Goal: Communication & Community: Answer question/provide support

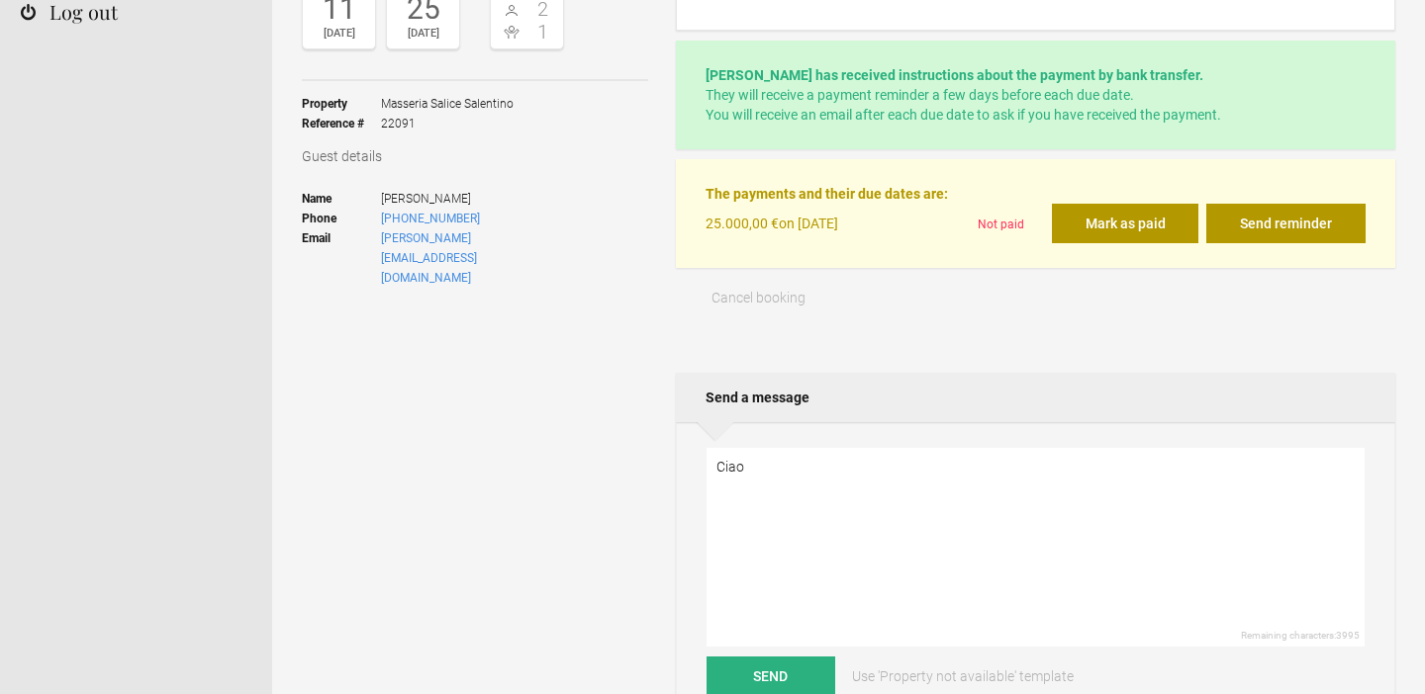
click at [738, 467] on textarea "Ciao" at bounding box center [1035, 547] width 658 height 199
click at [841, 467] on textarea "Dear [PERSON_NAME] could you please confirm the payment has been made?" at bounding box center [1035, 547] width 658 height 199
click at [722, 502] on textarea "Dear [PERSON_NAME] I hope everything is ok. could you please confirm the paymen…" at bounding box center [1035, 547] width 658 height 199
click at [1065, 505] on textarea "Dear [PERSON_NAME] I hope everything is ok. Could you please confirm the paymen…" at bounding box center [1035, 547] width 658 height 199
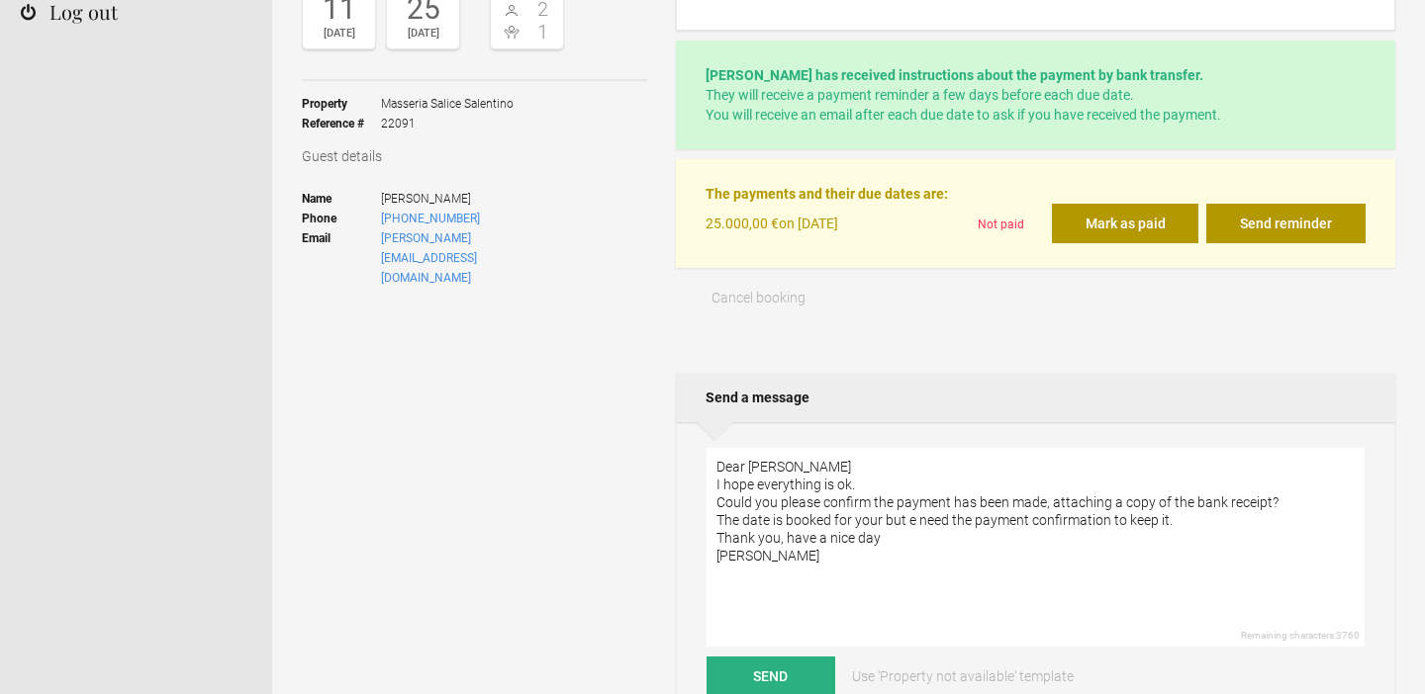
click at [868, 507] on textarea "Dear [PERSON_NAME] I hope everything is ok. Could you please confirm the paymen…" at bounding box center [1035, 547] width 658 height 199
click at [882, 517] on textarea "Dear [PERSON_NAME] I hope everything is ok. Could you please confirm that the p…" at bounding box center [1035, 547] width 658 height 199
click at [903, 525] on textarea "Dear [PERSON_NAME] I hope everything is ok. Could you please confirm that the p…" at bounding box center [1035, 547] width 658 height 199
click at [1169, 523] on textarea "Dear [PERSON_NAME] I hope everything is ok. Could you please confirm that the p…" at bounding box center [1035, 547] width 658 height 199
click at [787, 536] on textarea "Dear [PERSON_NAME] I hope everything is ok. Could you please confirm that the p…" at bounding box center [1035, 547] width 658 height 199
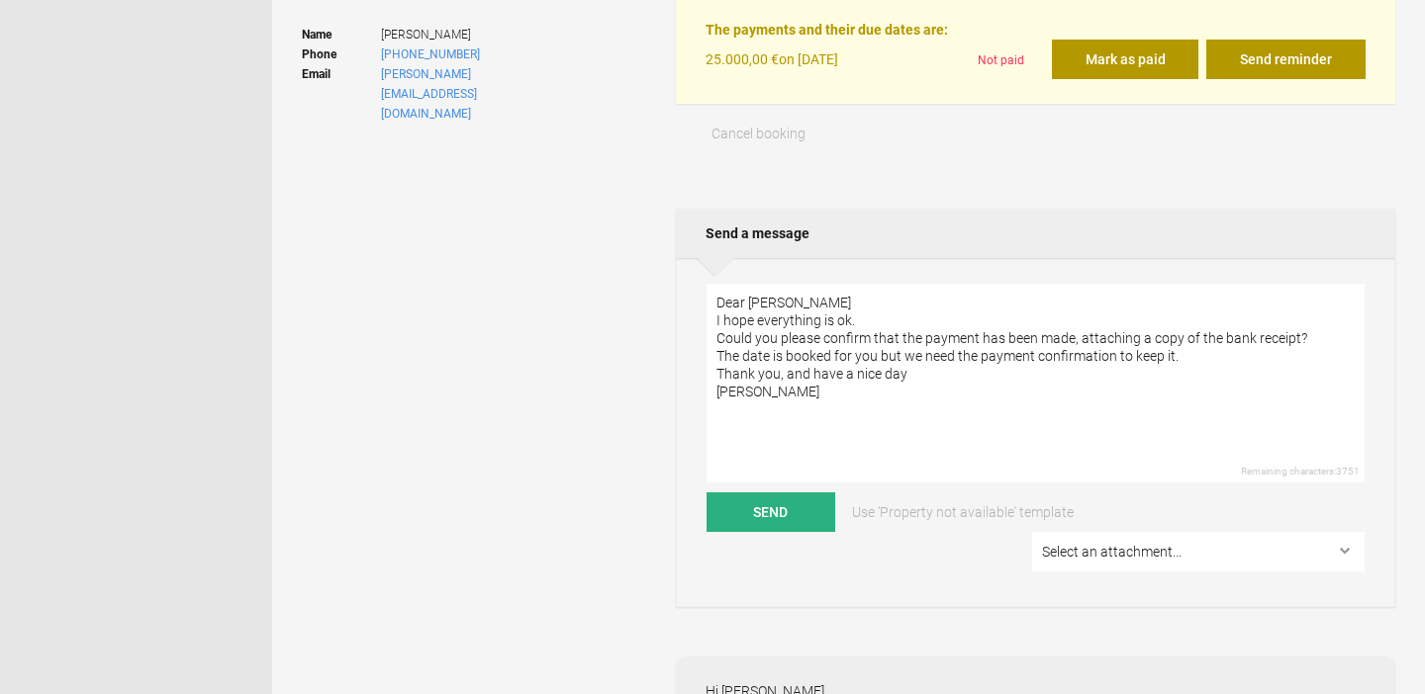
scroll to position [425, 0]
type textarea "Dear [PERSON_NAME] I hope everything is ok. Could you please confirm that the p…"
click at [776, 513] on button "Send" at bounding box center [770, 512] width 129 height 40
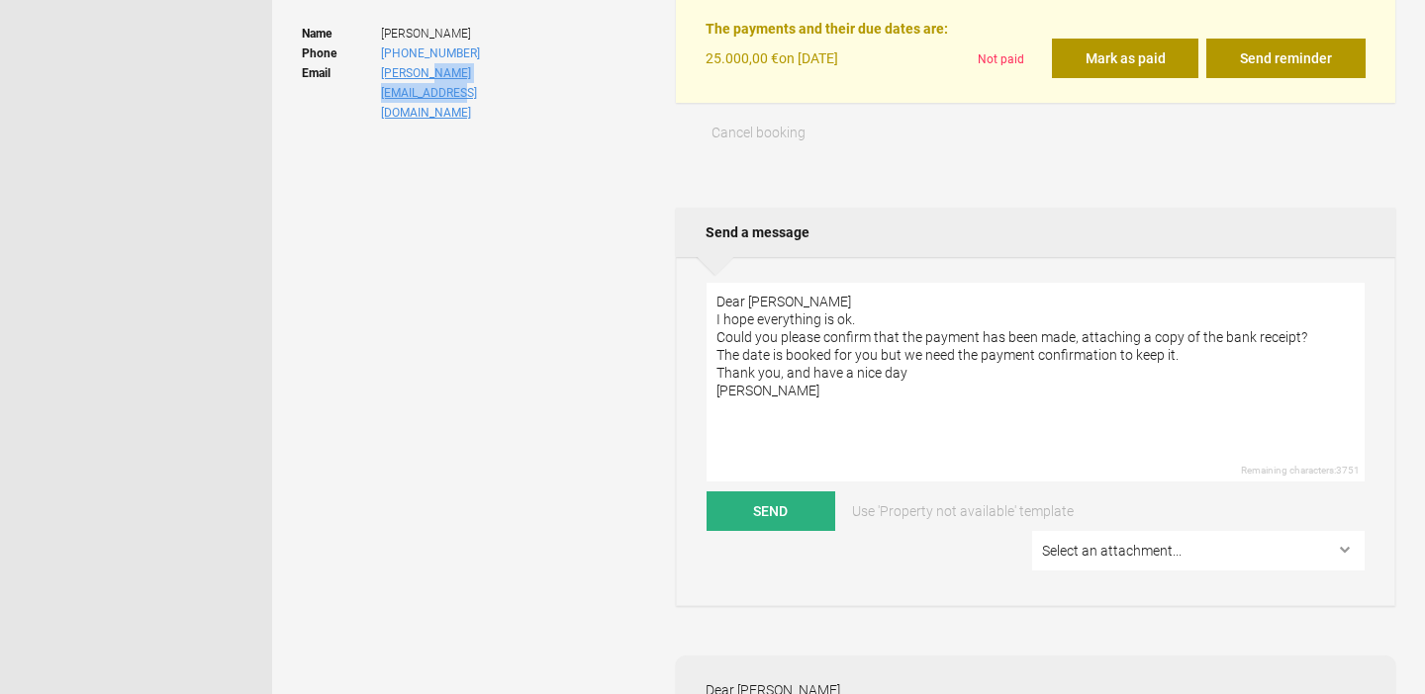
drag, startPoint x: 550, startPoint y: 73, endPoint x: 429, endPoint y: 79, distance: 120.8
click at [429, 79] on ul "Name [PERSON_NAME] Phone [PHONE_NUMBER] Email [PERSON_NAME][EMAIL_ADDRESS][DOMA…" at bounding box center [433, 73] width 262 height 125
copy link "[DOMAIN_NAME]"
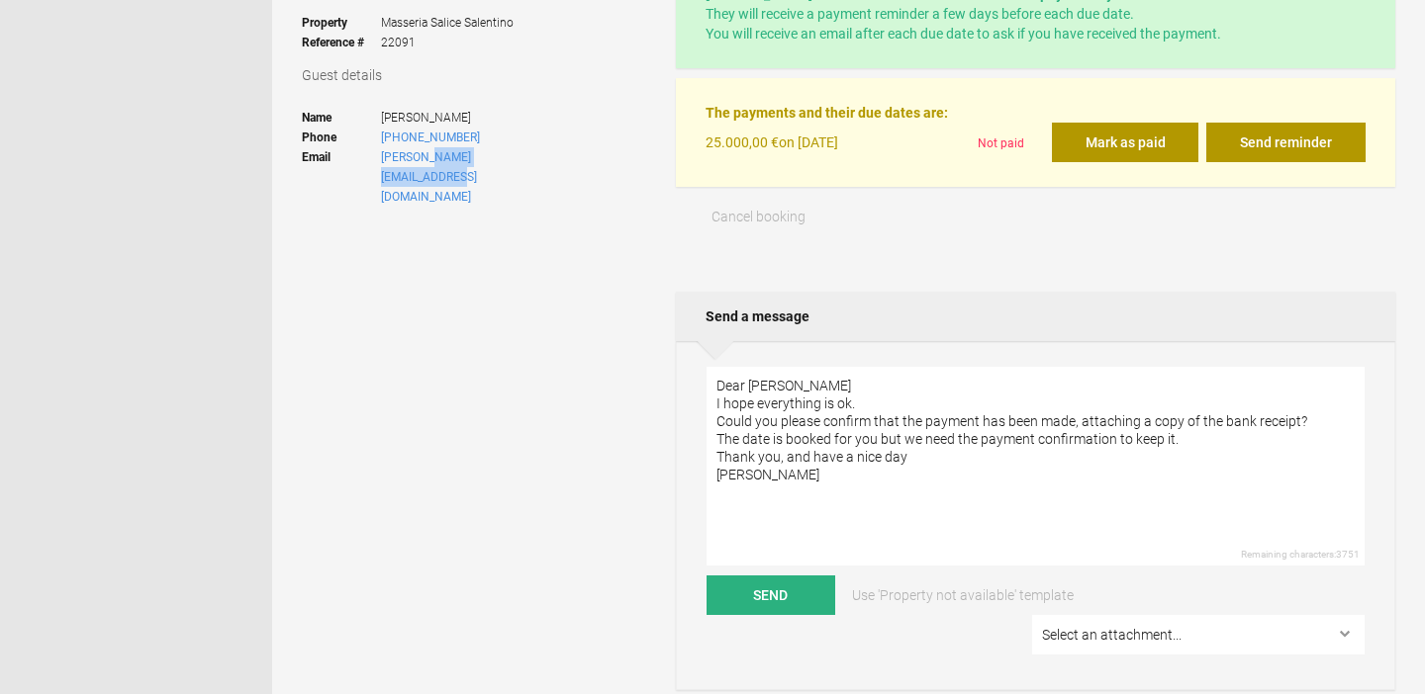
scroll to position [234, 0]
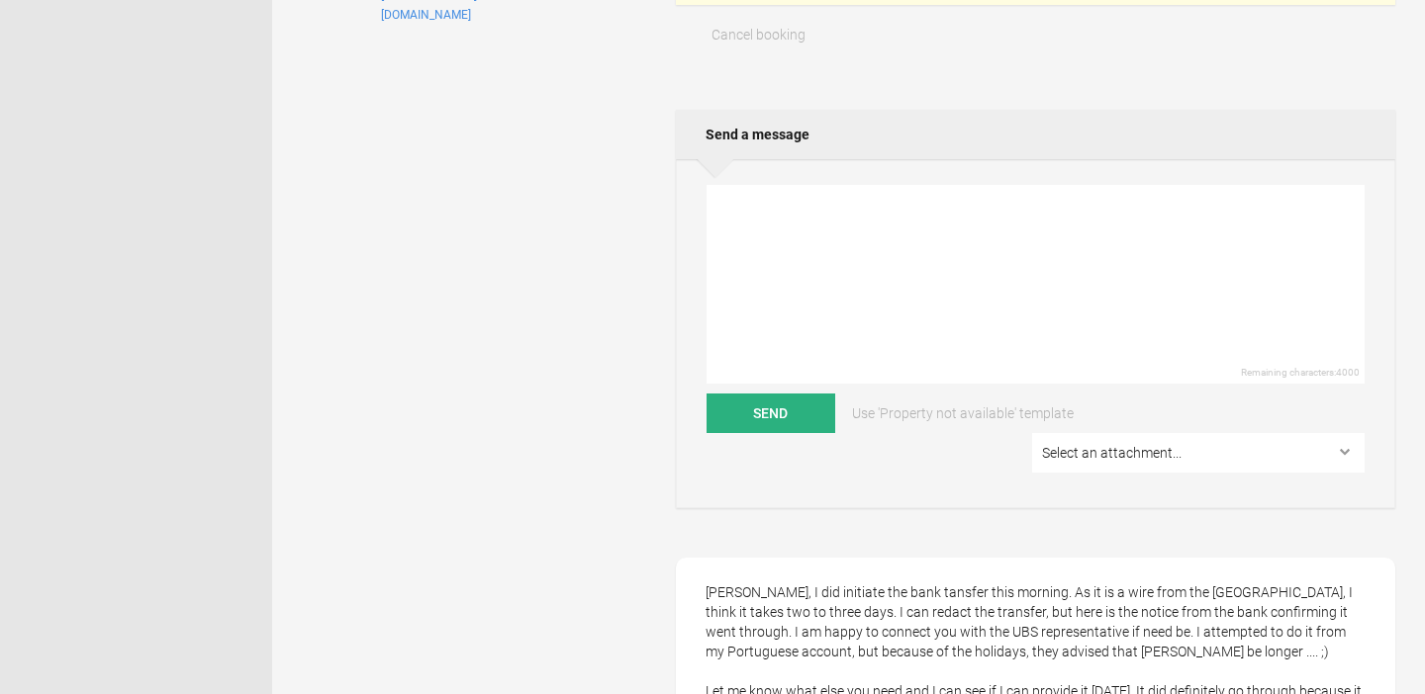
scroll to position [460, 0]
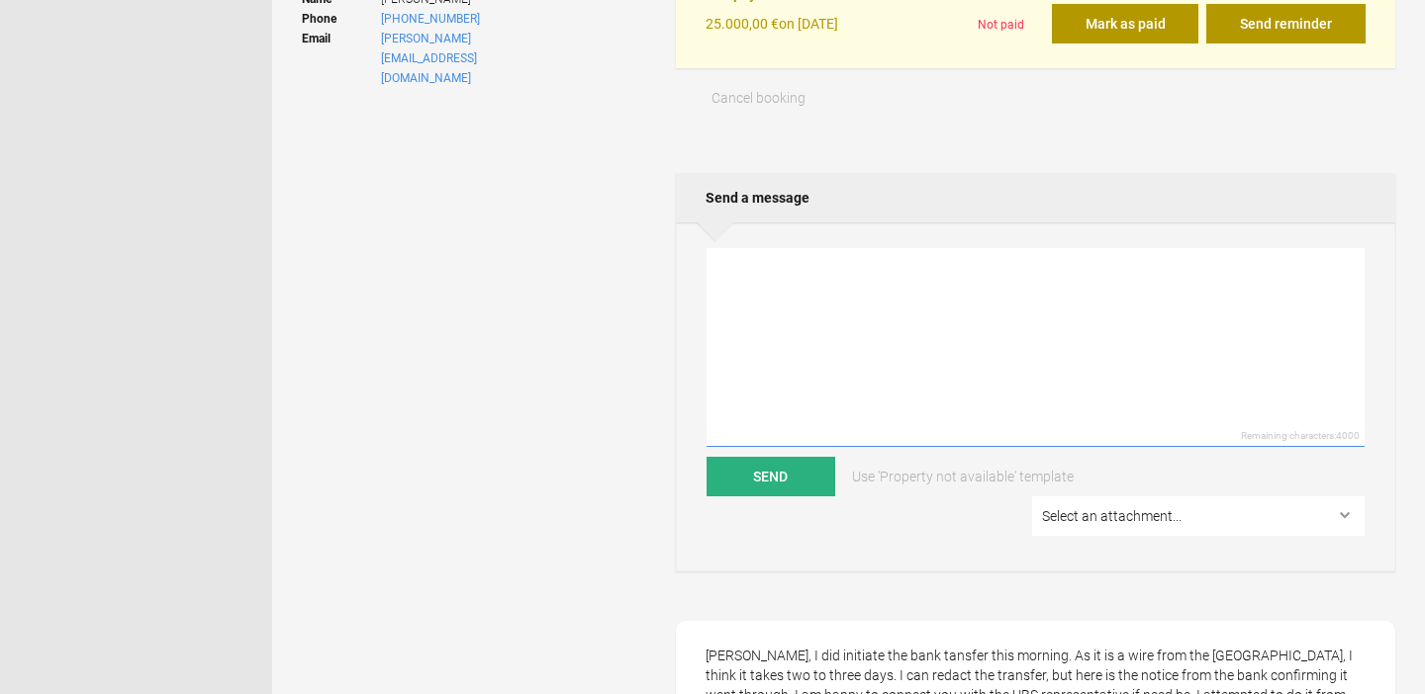
click at [801, 304] on textarea at bounding box center [1035, 347] width 658 height 199
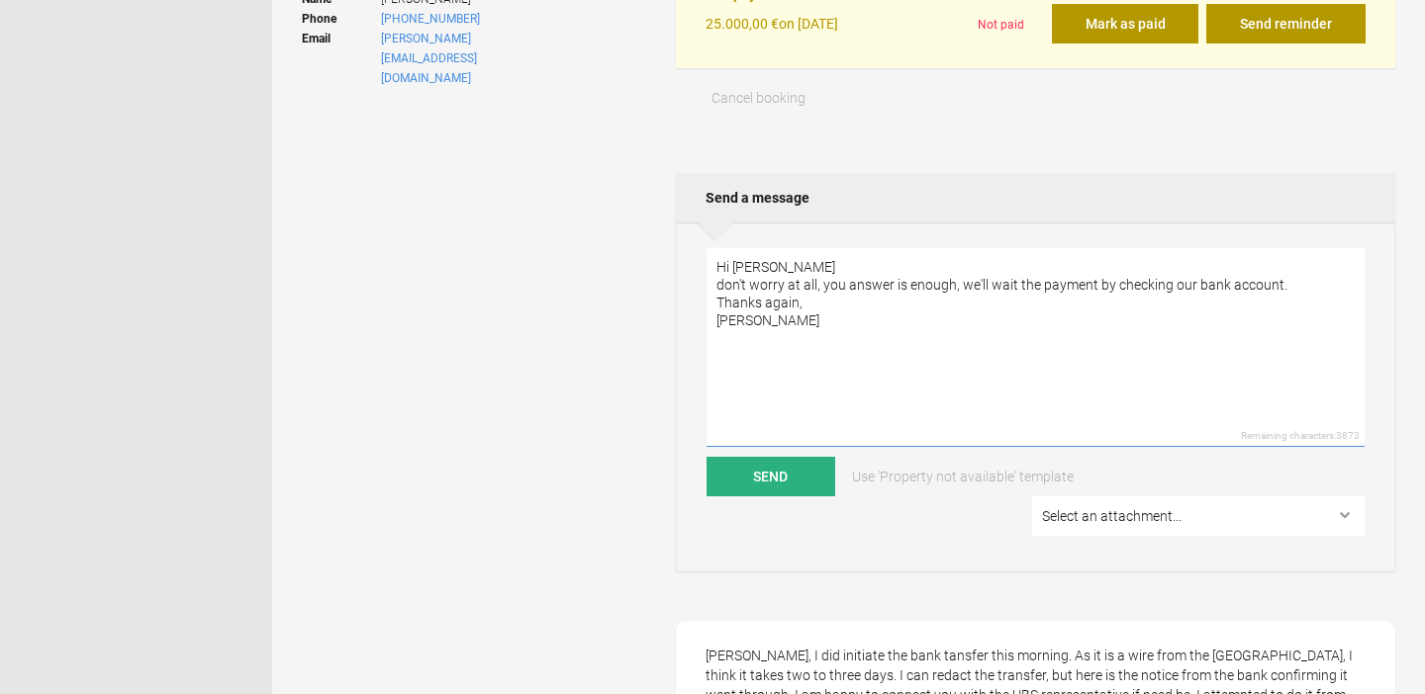
click at [908, 286] on textarea "Hi Lindsay don't worry at all, you answer is enough, we'll wait the payment by …" at bounding box center [1035, 347] width 658 height 199
click at [1293, 281] on textarea "Hi Lindsay don't worry at all, you answer is enough, we'll wait the payment by …" at bounding box center [1035, 347] width 658 height 199
type textarea "Hi Lindsay don't worry at all, you answer is enough, we'll wait the payment by …"
click at [778, 470] on button "Send" at bounding box center [770, 477] width 129 height 40
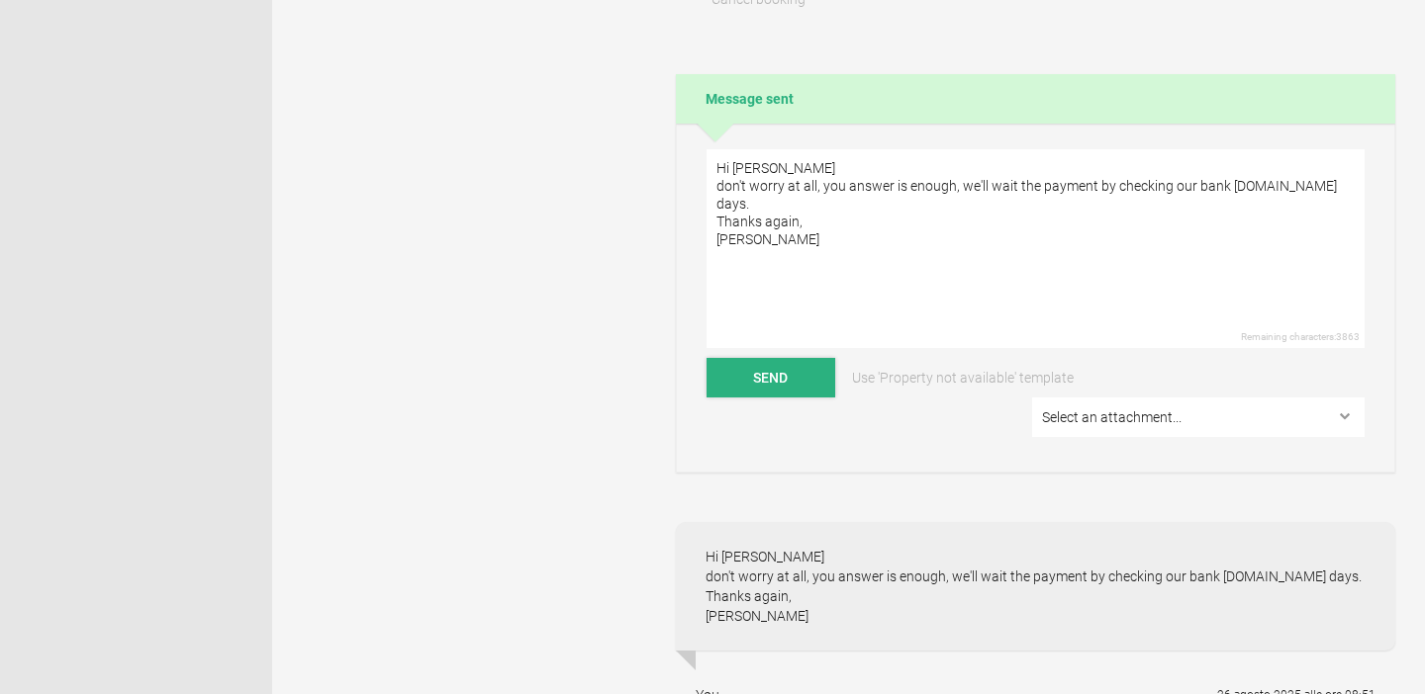
scroll to position [589, 0]
